Goal: Navigation & Orientation: Find specific page/section

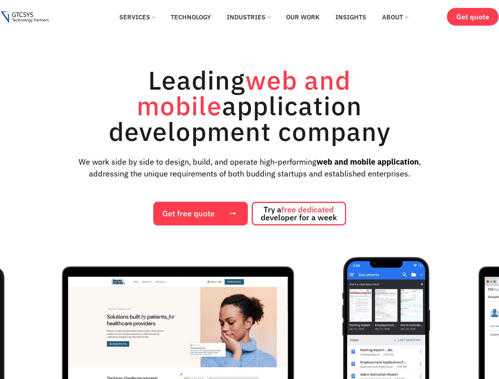
click at [249, 190] on div "Leading web and mobile application development company We work side by side to …" at bounding box center [249, 146] width 483 height 158
click at [249, 318] on img "1 / 12" at bounding box center [177, 346] width 297 height 178
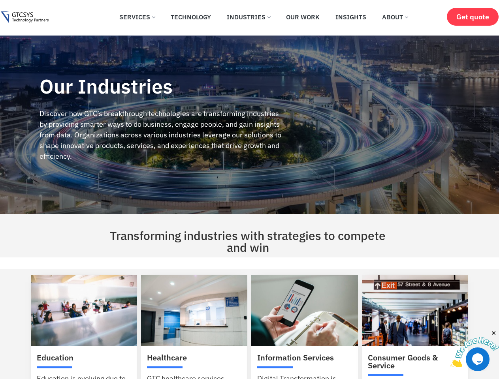
click at [249, 190] on div "Our Industries Discover how GTC’s breakthrough technologies are transforming in…" at bounding box center [160, 125] width 321 height 179
click at [474, 348] on img at bounding box center [474, 352] width 49 height 31
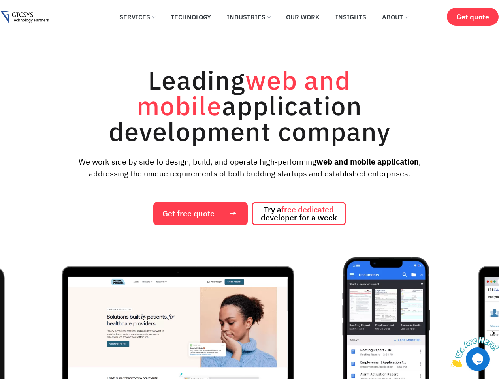
click at [249, 190] on div "Leading web and mobile application development company We work side by side to …" at bounding box center [249, 146] width 483 height 158
click at [249, 318] on img "1 / 12" at bounding box center [177, 346] width 297 height 178
